Goal: Task Accomplishment & Management: Use online tool/utility

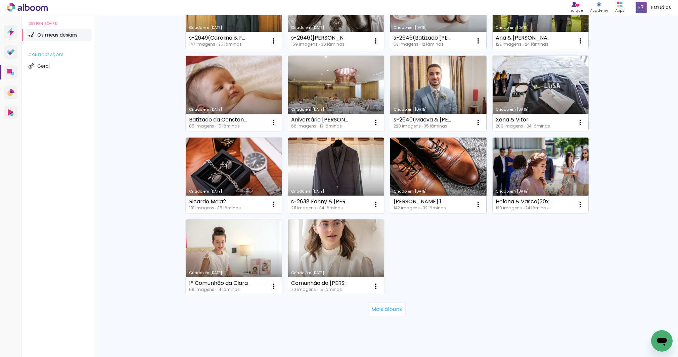
scroll to position [371, 0]
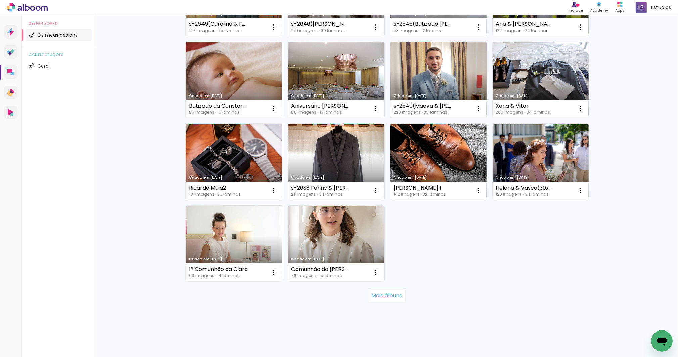
click at [431, 72] on link "Criado em 04/10/23" at bounding box center [438, 80] width 96 height 76
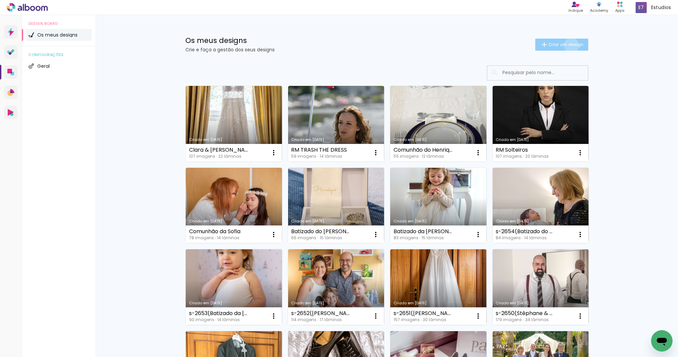
click at [568, 45] on span "Criar um design" at bounding box center [565, 44] width 35 height 4
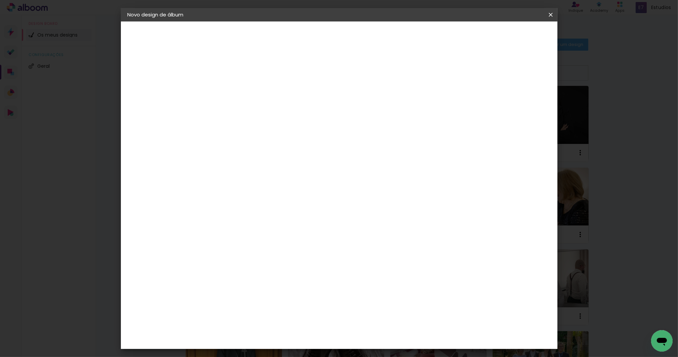
click at [237, 94] on input at bounding box center [237, 90] width 0 height 10
type input "s-2660(Stefany & Bryan)"
type paper-input "s-2660(Stefany & Bryan)"
click at [0, 0] on slot "Avançar" at bounding box center [0, 0] width 0 height 0
click at [276, 153] on div "DreambooksPro" at bounding box center [255, 151] width 44 height 5
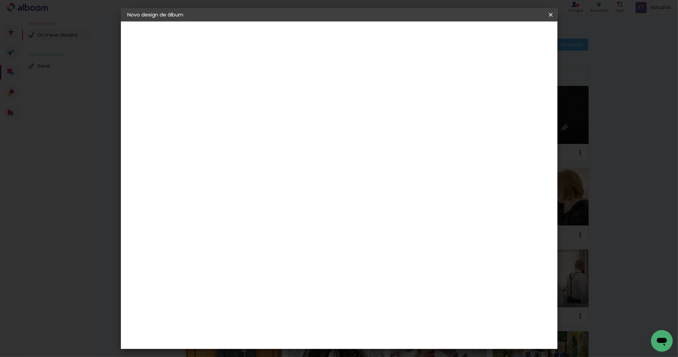
click at [0, 0] on slot "Avançar" at bounding box center [0, 0] width 0 height 0
click at [272, 113] on iron-icon at bounding box center [268, 117] width 8 height 8
click at [383, 117] on paper-item "Álbum" at bounding box center [383, 111] width 134 height 13
type input "Álbum"
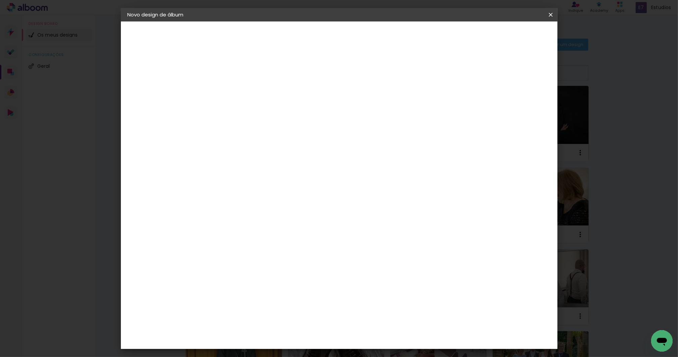
click at [283, 230] on span "35 × 35" at bounding box center [266, 237] width 31 height 14
click at [0, 0] on slot "Avançar" at bounding box center [0, 0] width 0 height 0
type input "3"
type paper-input "3"
click at [241, 71] on input "3" at bounding box center [232, 72] width 23 height 8
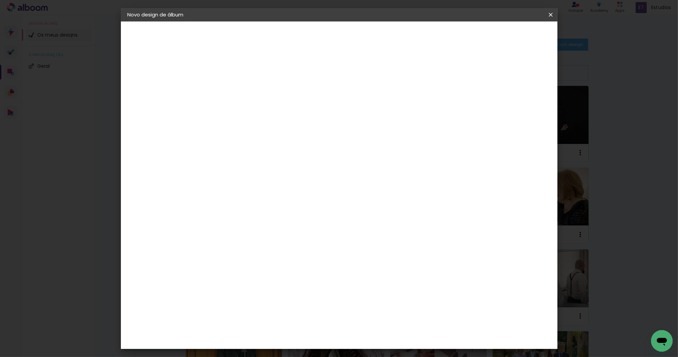
click at [468, 72] on div at bounding box center [465, 72] width 6 height 6
type paper-checkbox "on"
click at [510, 36] on span "Iniciar design" at bounding box center [494, 35] width 31 height 5
